Goal: Complete application form

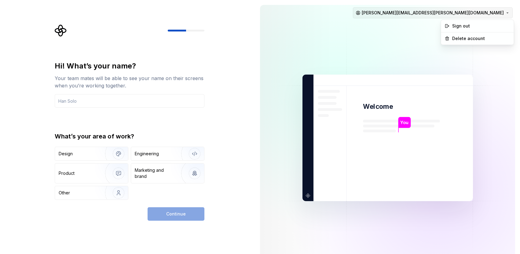
click at [482, 10] on html "Hi! What’s your name? Your team mates will be able to see your name on their sc…" at bounding box center [260, 127] width 520 height 254
click at [483, 12] on html "Hi! What’s your name? Your team mates will be able to see your name on their sc…" at bounding box center [260, 127] width 520 height 254
